Goal: Task Accomplishment & Management: Use online tool/utility

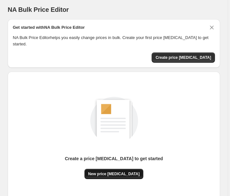
click at [111, 169] on button "New price [MEDICAL_DATA]" at bounding box center [114, 174] width 59 height 10
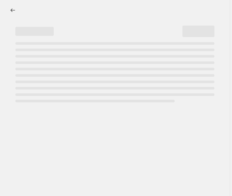
select select "percentage"
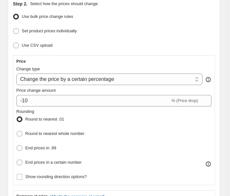
scroll to position [91, 0]
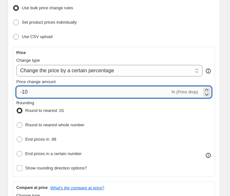
click at [49, 89] on input "-10" at bounding box center [93, 92] width 154 height 12
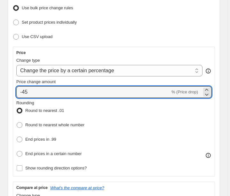
type input "-45"
click at [10, 73] on div "Step 2. Select how the prices should change Use bulk price change rules Set pro…" at bounding box center [114, 157] width 213 height 341
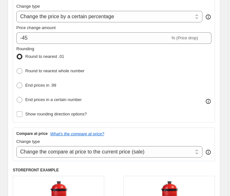
scroll to position [165, 0]
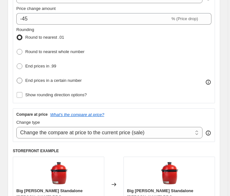
click at [19, 79] on span at bounding box center [20, 81] width 6 height 6
click at [17, 78] on input "End prices in a certain number" at bounding box center [17, 78] width 0 height 0
radio input "true"
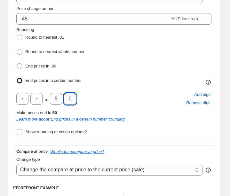
click at [72, 98] on input "0" at bounding box center [70, 99] width 12 height 12
click at [57, 97] on input "5" at bounding box center [56, 99] width 12 height 12
type input "7"
type input "9"
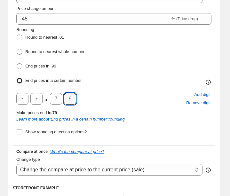
click at [9, 81] on div "Step 2. Select how the prices should change Use bulk price change rules Set pro…" at bounding box center [114, 103] width 213 height 378
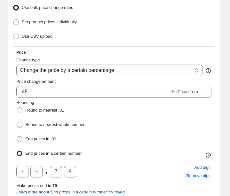
scroll to position [91, 0]
click at [29, 97] on div "Price Change type Change the price to a certain amount Change the price by a ce…" at bounding box center [113, 130] width 195 height 160
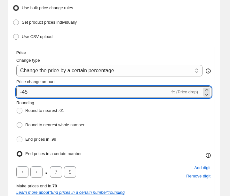
click at [35, 93] on input "-45" at bounding box center [93, 92] width 154 height 12
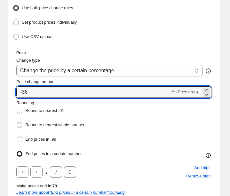
type input "-36"
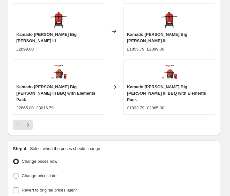
scroll to position [720, 0]
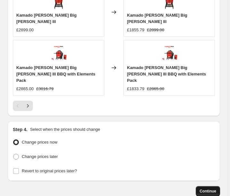
click at [216, 189] on span "Continue" at bounding box center [208, 191] width 17 height 5
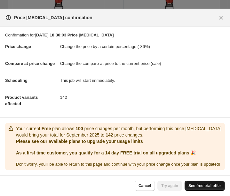
click at [202, 183] on link "See free trial offer" at bounding box center [205, 186] width 40 height 10
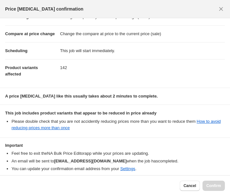
scroll to position [42, 0]
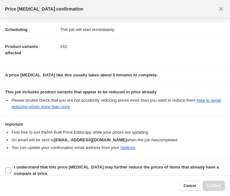
click at [32, 165] on b "I understand that this price [MEDICAL_DATA] may further reduce the prices of it…" at bounding box center [116, 170] width 205 height 11
click at [11, 168] on input "I understand that this price [MEDICAL_DATA] may further reduce the prices of it…" at bounding box center [8, 171] width 6 height 6
checkbox input "true"
click at [207, 183] on button "Confirm" at bounding box center [214, 186] width 22 height 10
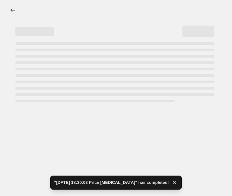
select select "percentage"
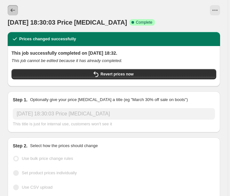
click at [14, 9] on icon "Price change jobs" at bounding box center [13, 10] width 6 height 6
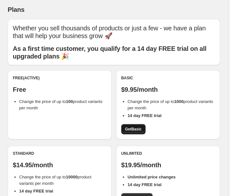
click at [128, 131] on span "Get Basic" at bounding box center [133, 129] width 17 height 5
